Goal: Find specific page/section: Find specific page/section

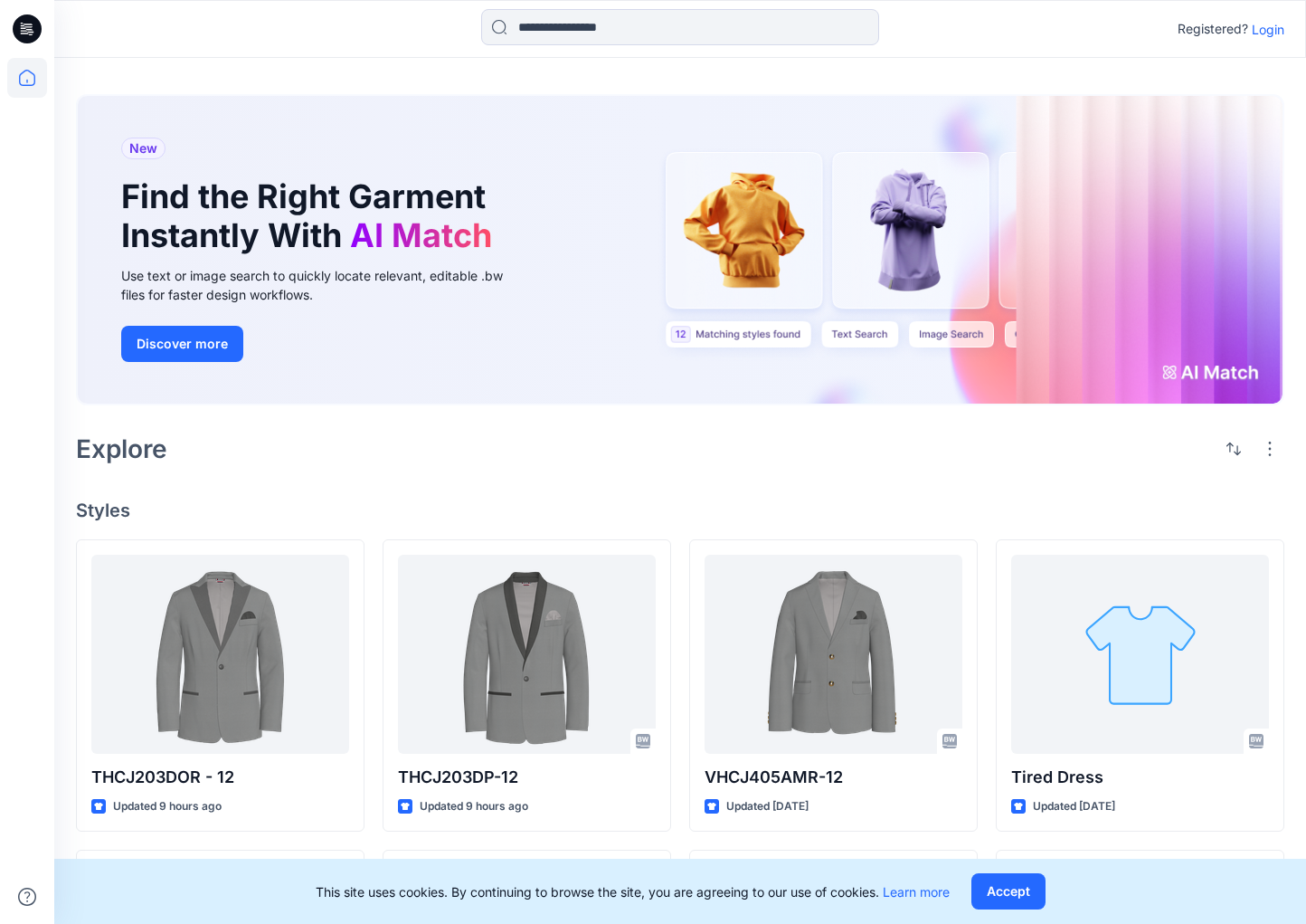
click at [1273, 30] on p "Login" at bounding box center [1268, 29] width 33 height 19
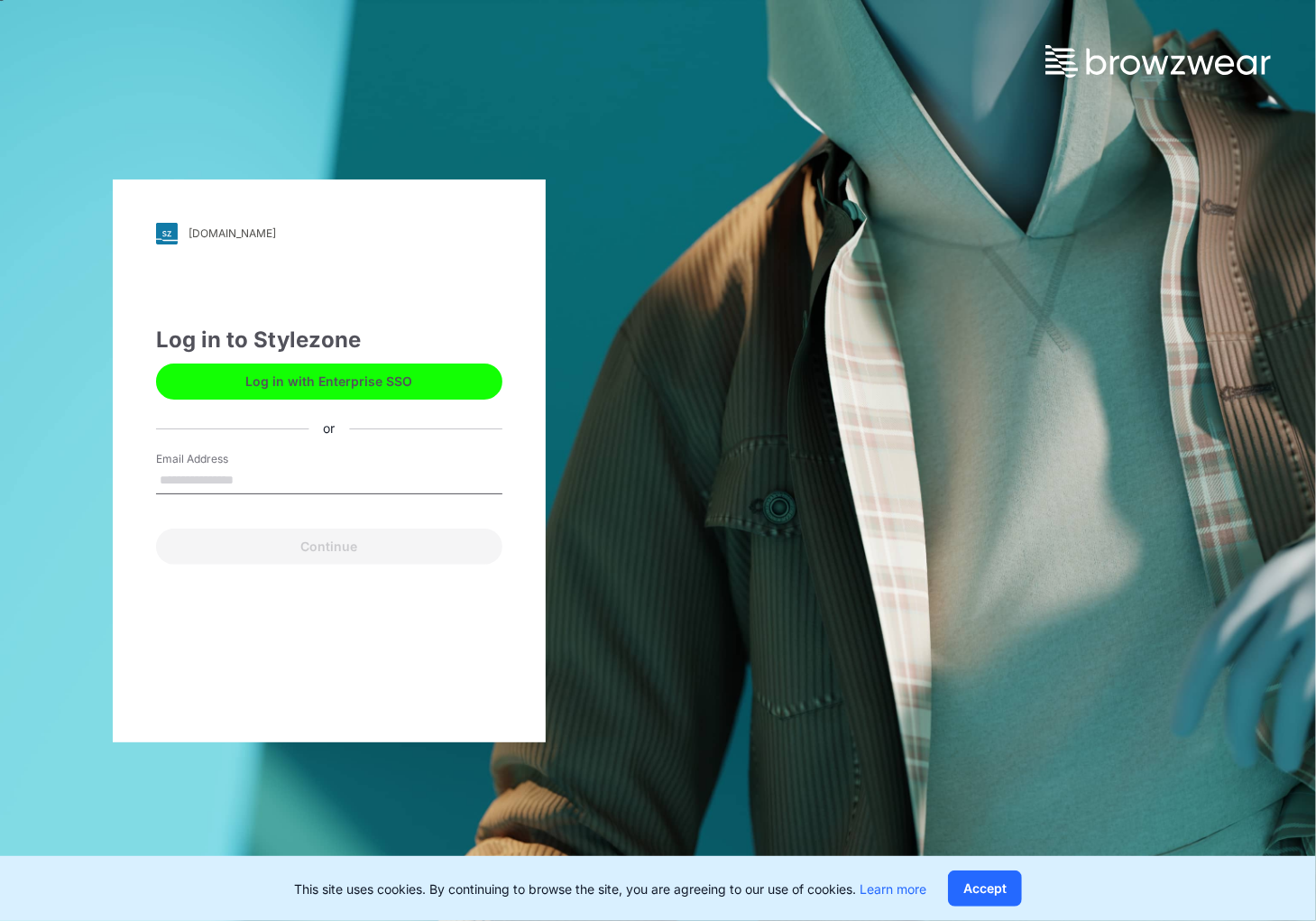
click at [265, 477] on input "Email Address" at bounding box center [328, 480] width 346 height 27
type input "**********"
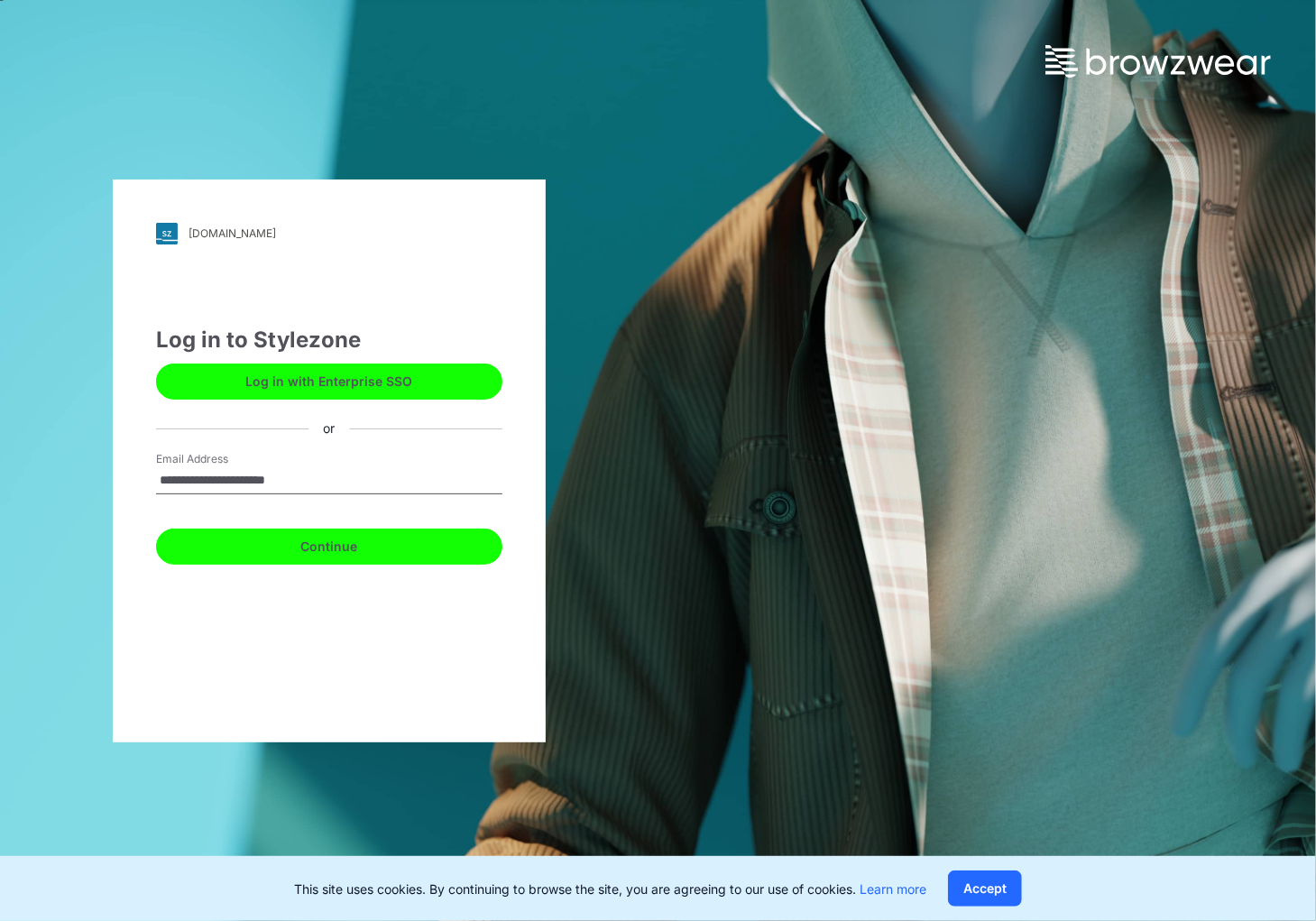
click at [321, 543] on button "Continue" at bounding box center [328, 546] width 346 height 36
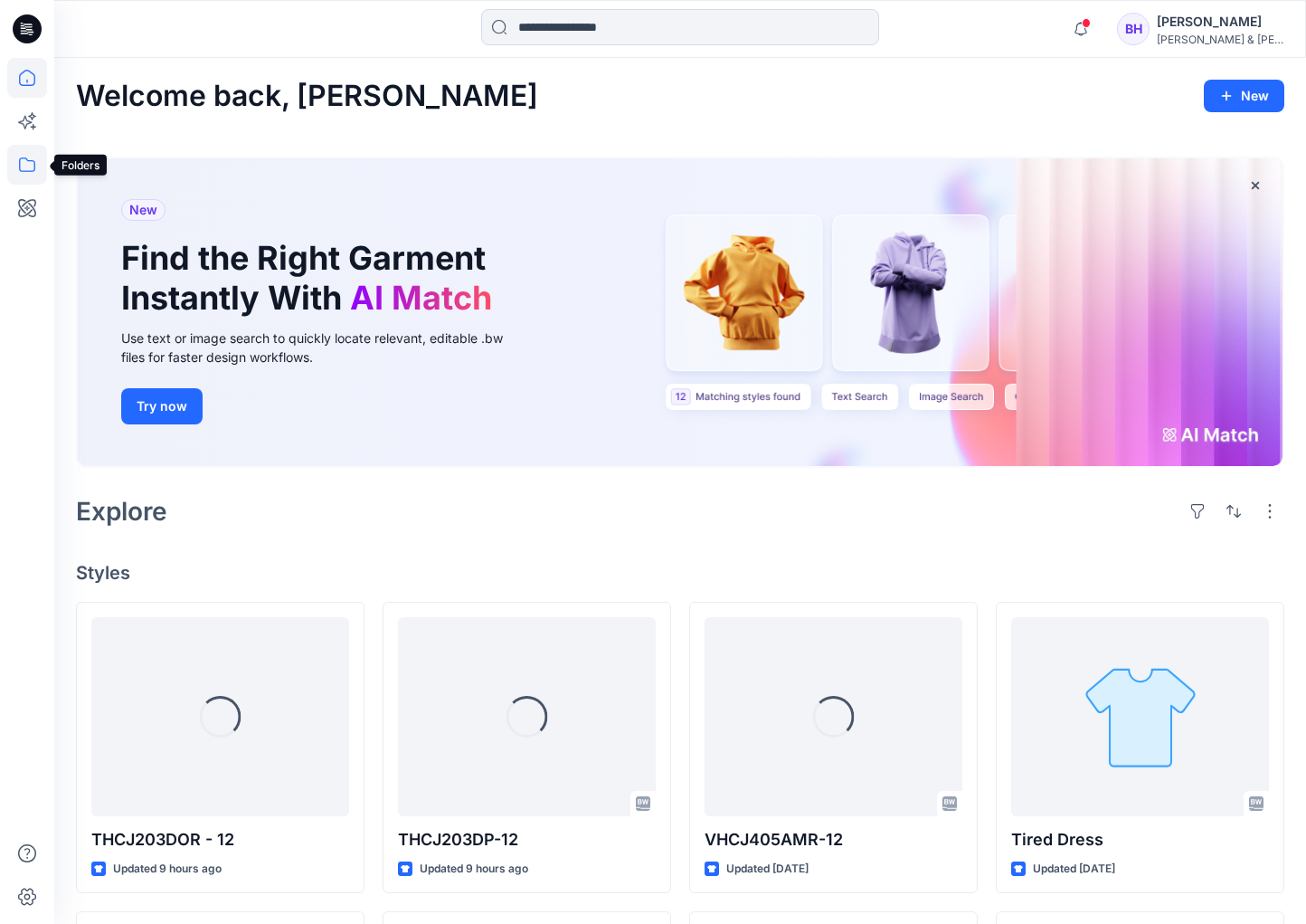
click at [27, 165] on icon at bounding box center [27, 165] width 40 height 40
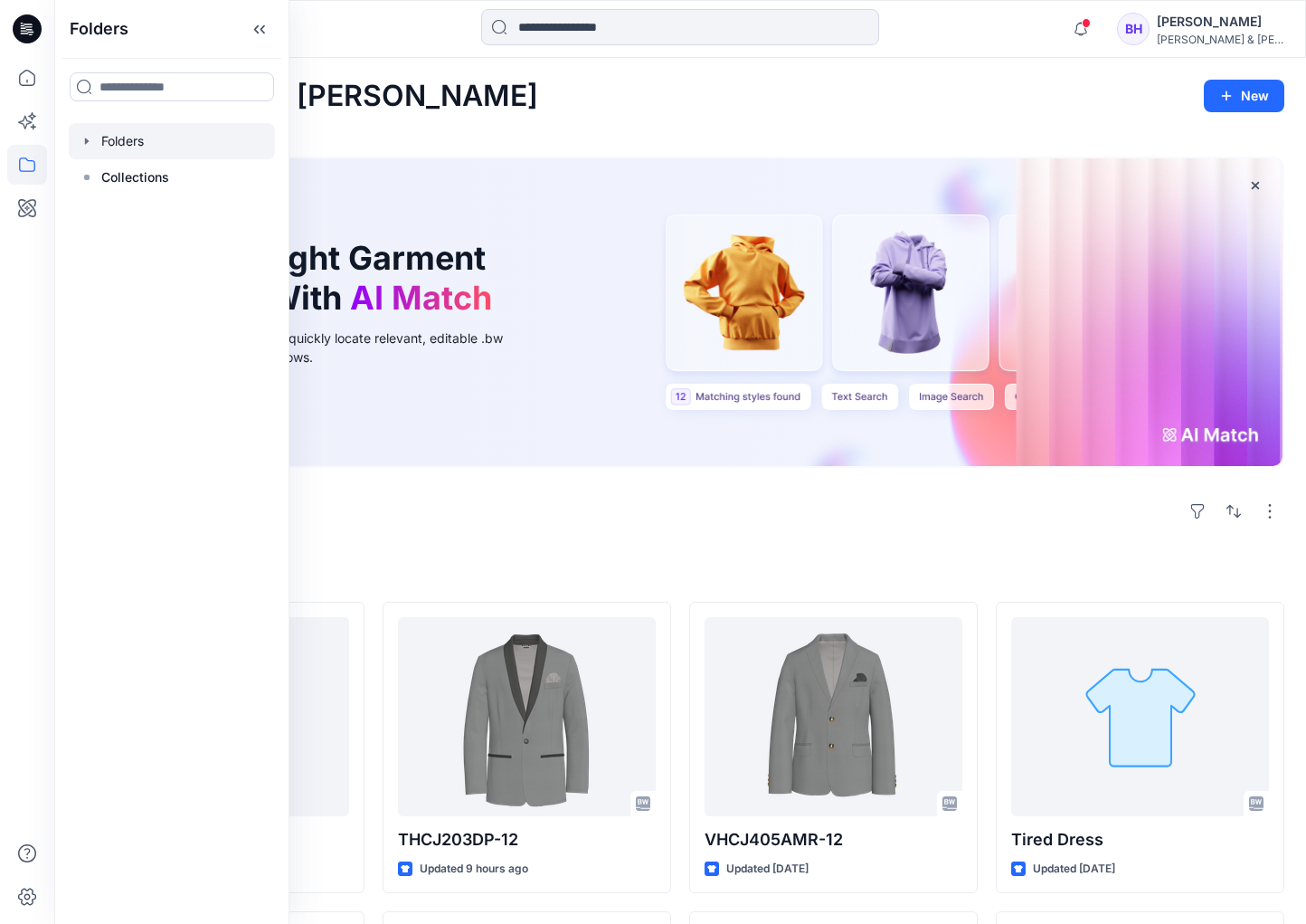
click at [135, 133] on div at bounding box center [171, 141] width 206 height 36
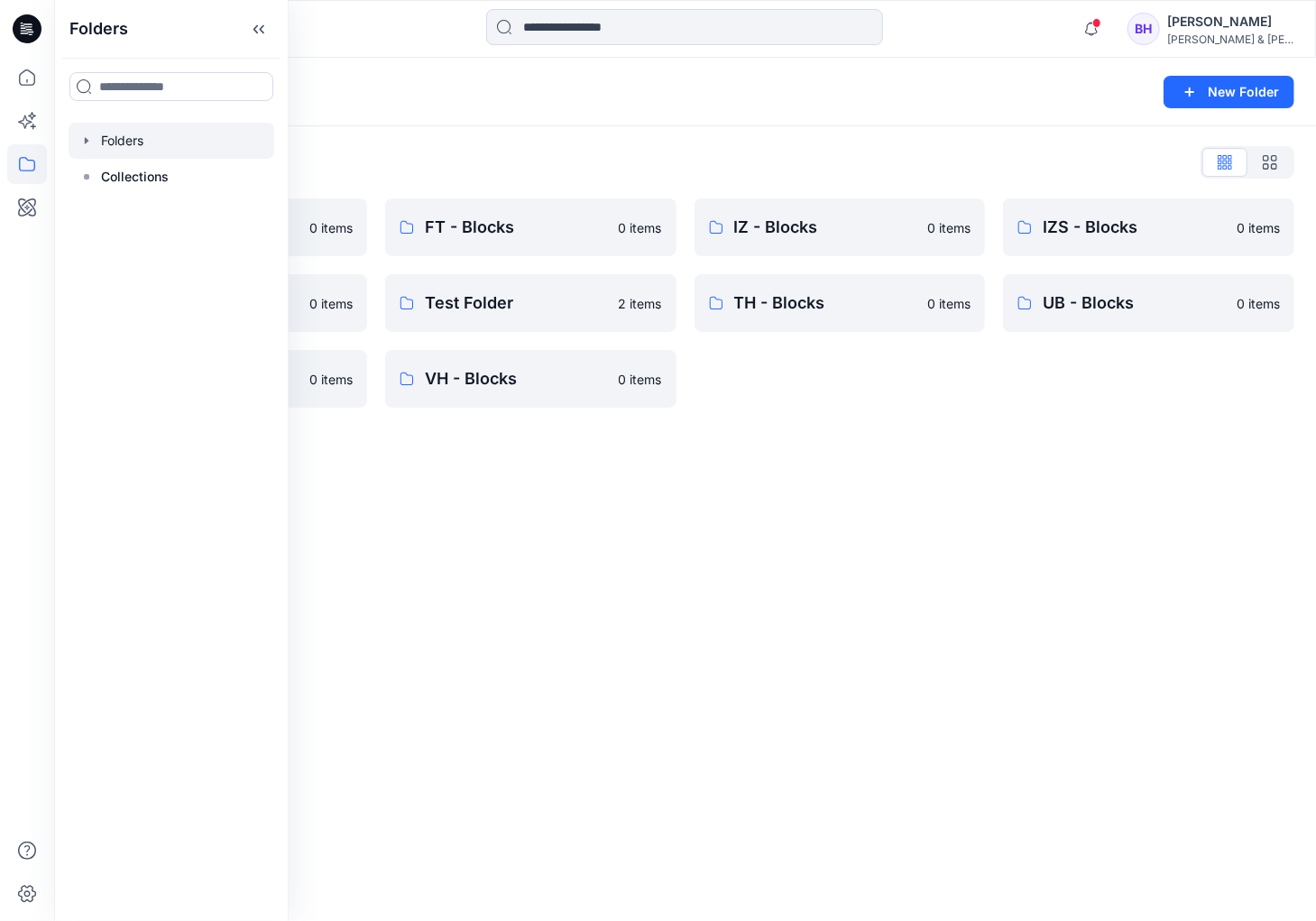
click at [130, 138] on div at bounding box center [171, 141] width 205 height 36
click at [781, 475] on div "Folders New Folder Folders List CK - Blocks 0 items NT - Blocks 0 items UG - Bl…" at bounding box center [685, 489] width 1262 height 863
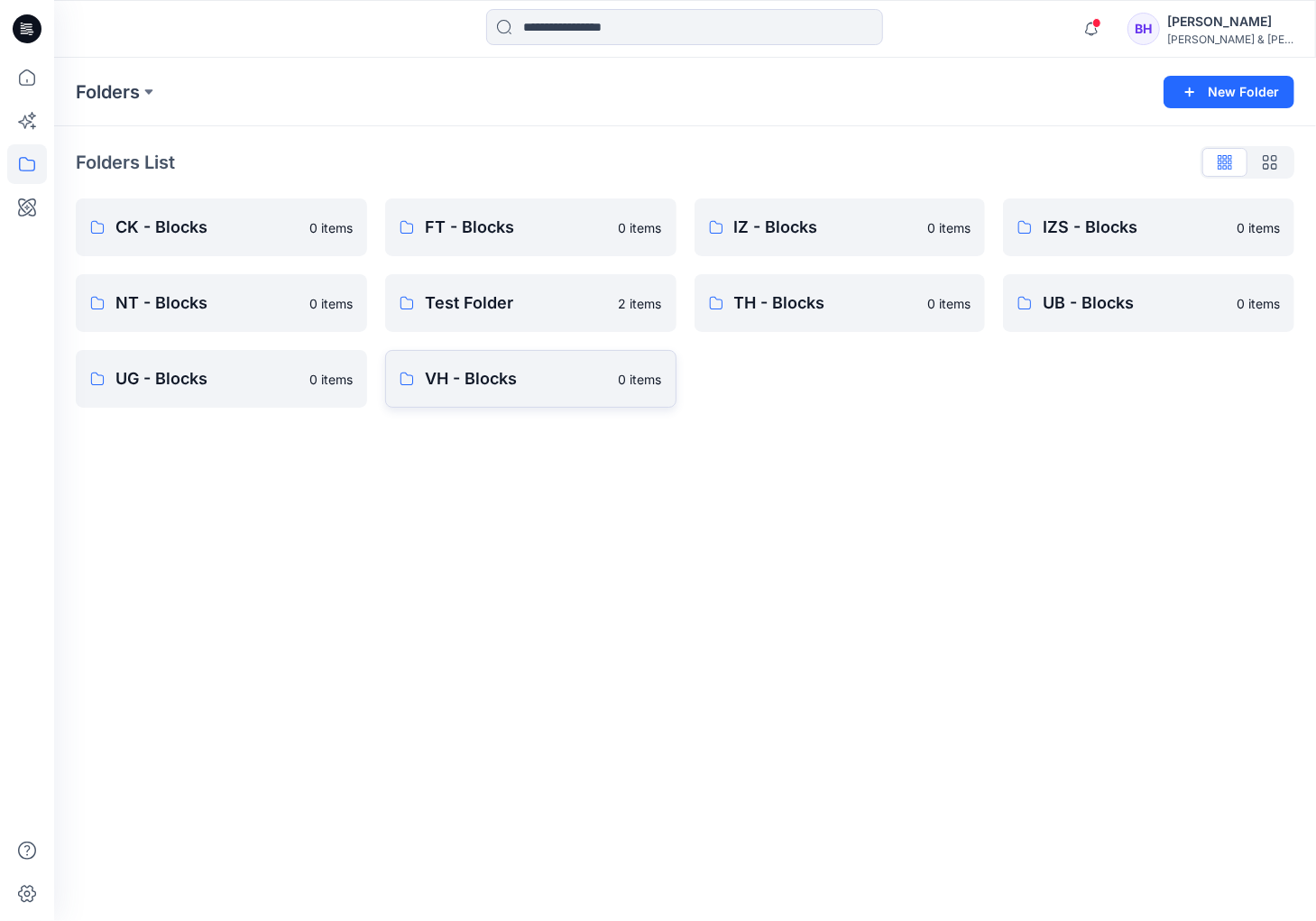
click at [500, 382] on p "VH - Blocks" at bounding box center [516, 378] width 183 height 25
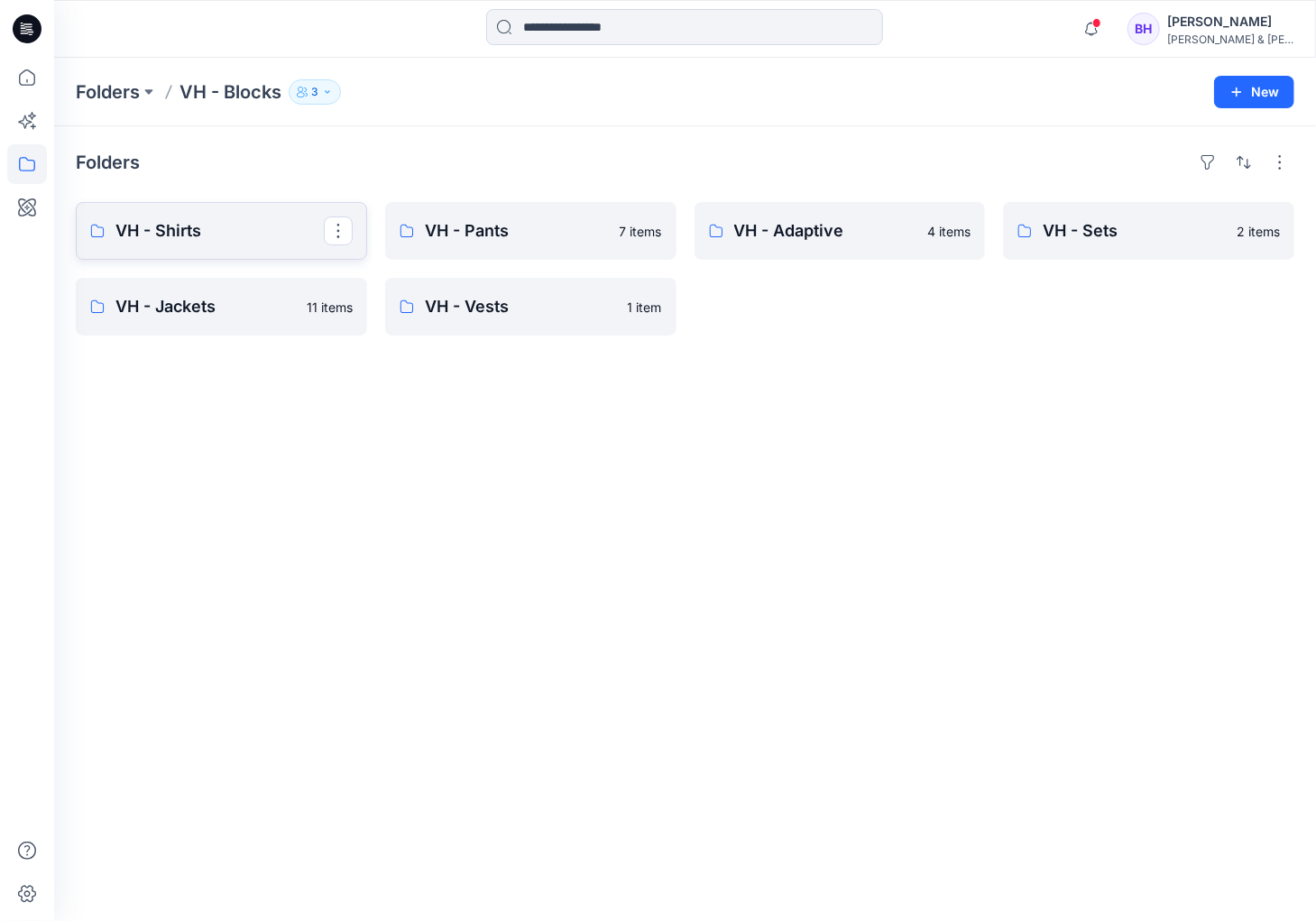
click at [194, 241] on p "VH - Shirts" at bounding box center [219, 230] width 208 height 25
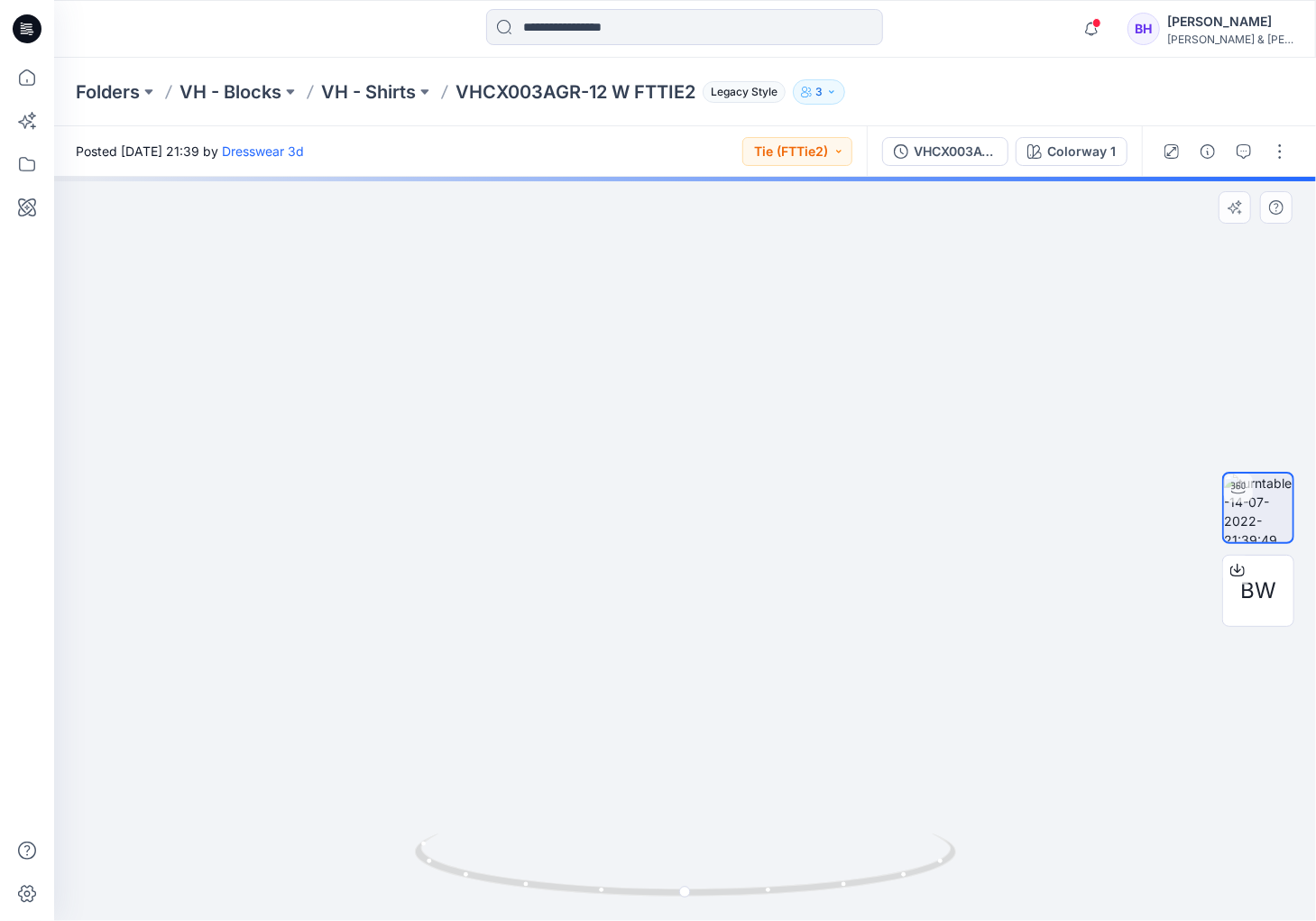
drag, startPoint x: 694, startPoint y: 195, endPoint x: 711, endPoint y: 737, distance: 542.3
click at [711, 737] on img at bounding box center [700, 548] width 1572 height 744
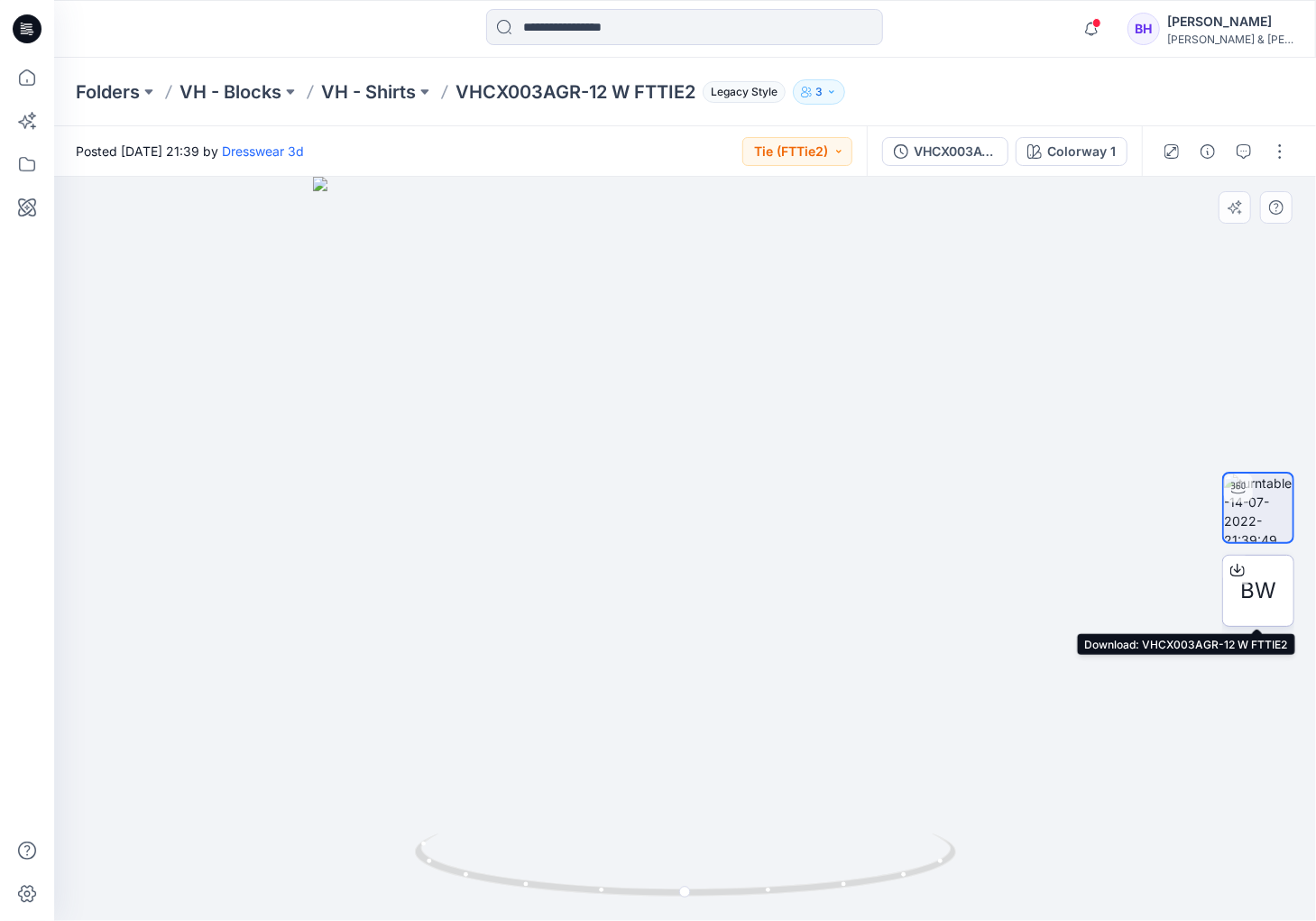
click at [1260, 598] on span "BW" at bounding box center [1258, 590] width 36 height 33
drag, startPoint x: 783, startPoint y: 422, endPoint x: 733, endPoint y: 542, distance: 130.0
click at [733, 542] on img at bounding box center [635, 540] width 1759 height 761
drag, startPoint x: 1015, startPoint y: 714, endPoint x: 878, endPoint y: 709, distance: 137.1
click at [878, 709] on img at bounding box center [685, 541] width 1262 height 759
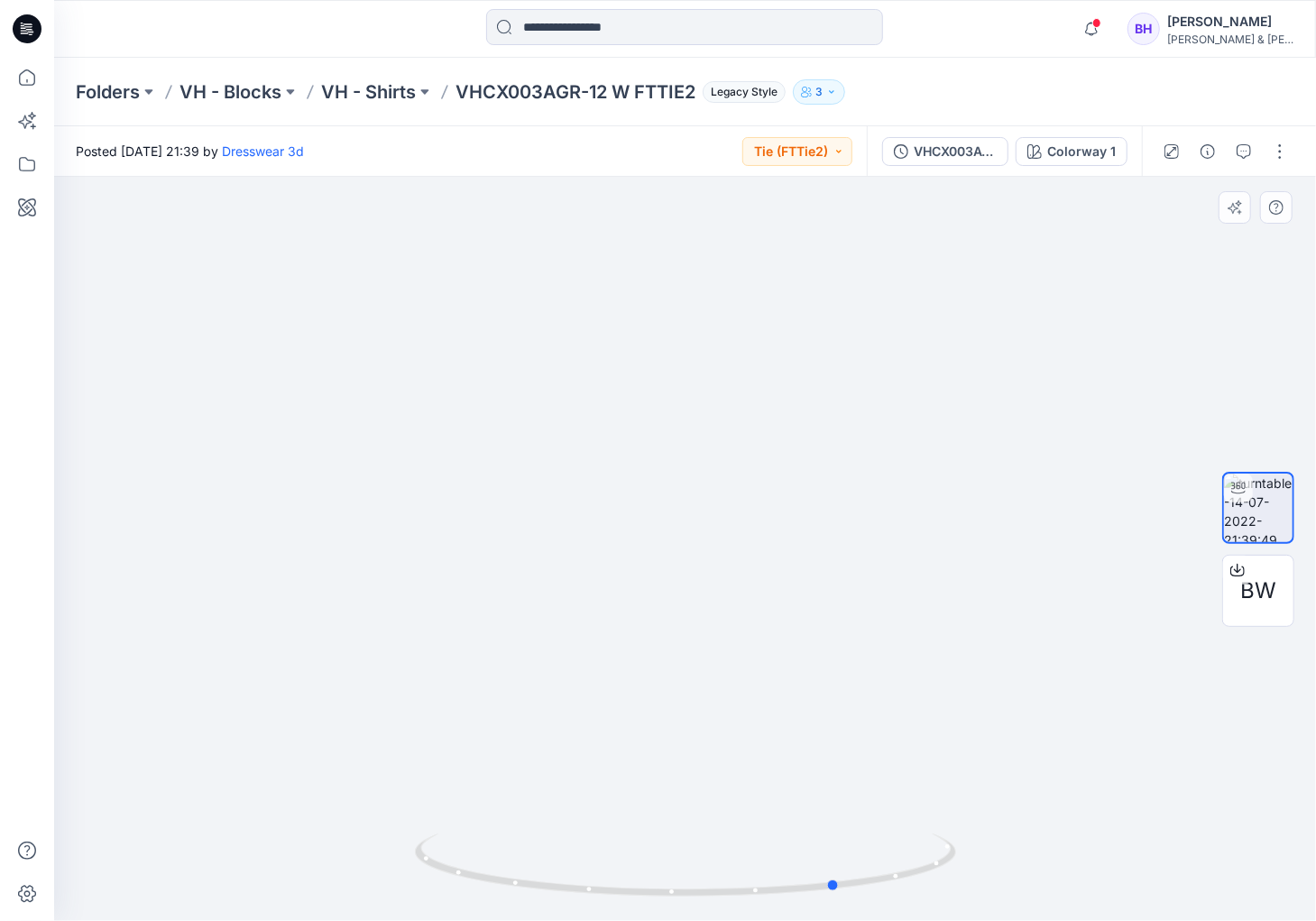
drag, startPoint x: 951, startPoint y: 863, endPoint x: 1104, endPoint y: 852, distance: 153.4
click at [1104, 852] on div at bounding box center [685, 548] width 1262 height 744
drag, startPoint x: 698, startPoint y: 593, endPoint x: 900, endPoint y: 863, distance: 337.2
click at [633, 605] on img at bounding box center [685, 548] width 1262 height 744
drag, startPoint x: 912, startPoint y: 886, endPoint x: 802, endPoint y: 872, distance: 110.9
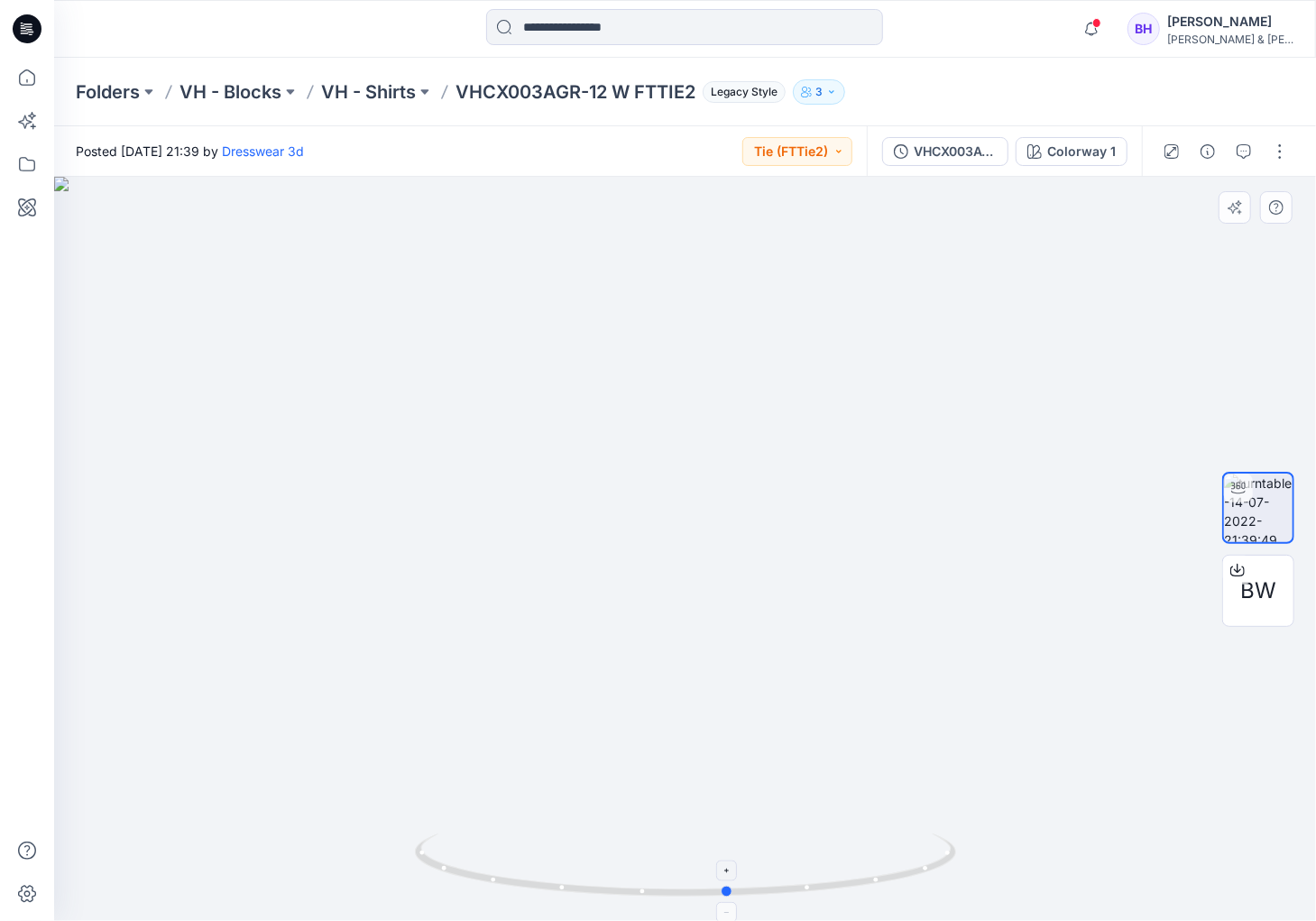
click at [802, 872] on icon at bounding box center [687, 866] width 545 height 67
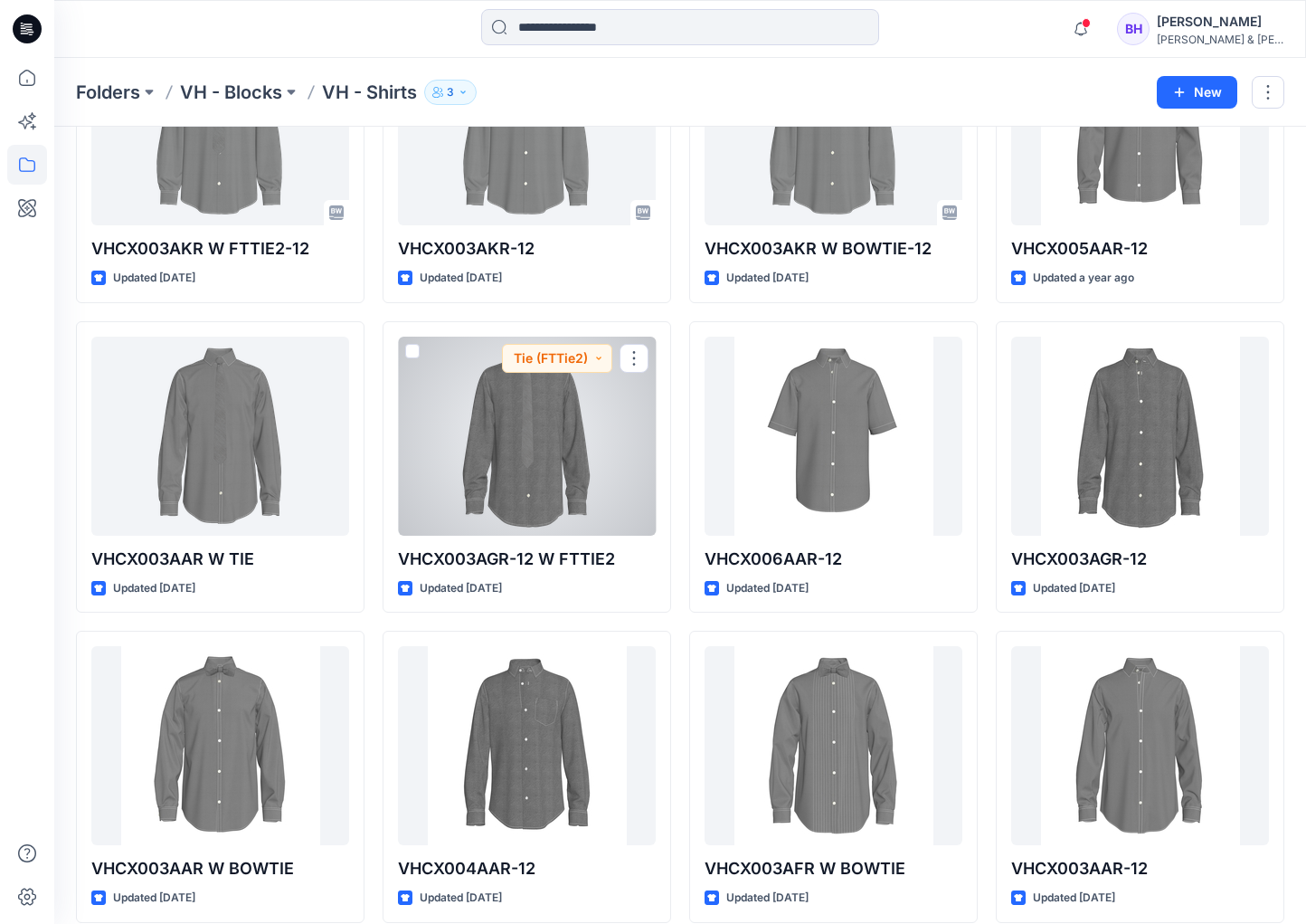
scroll to position [181, 0]
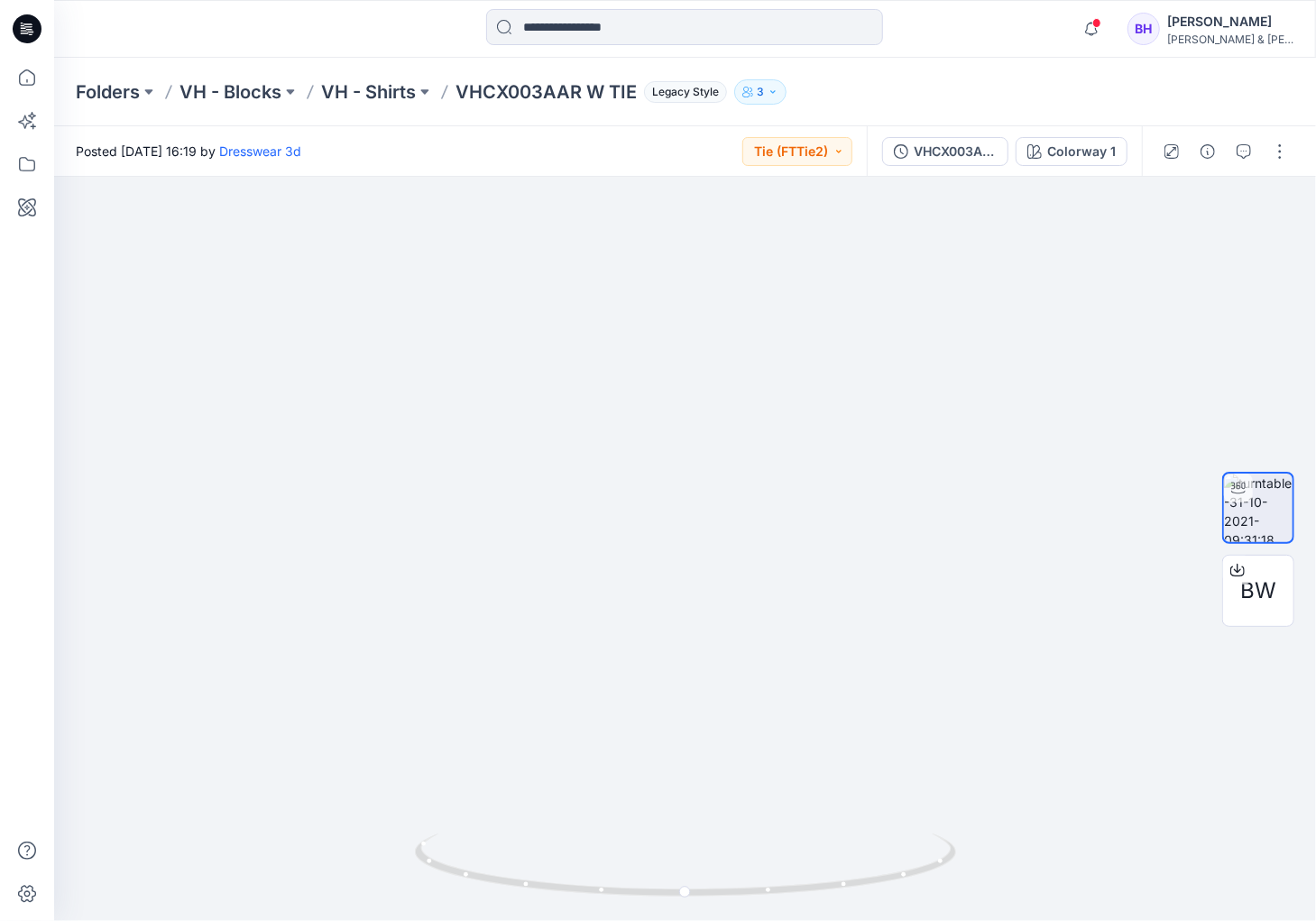
drag, startPoint x: 671, startPoint y: 225, endPoint x: 642, endPoint y: 995, distance: 770.5
click at [642, 920] on html "Notifications [PERSON_NAME] shared VHCJ405AMR-12 in VH - Jackets (Unknown) [DAT…" at bounding box center [658, 460] width 1316 height 921
